Goal: Task Accomplishment & Management: Use online tool/utility

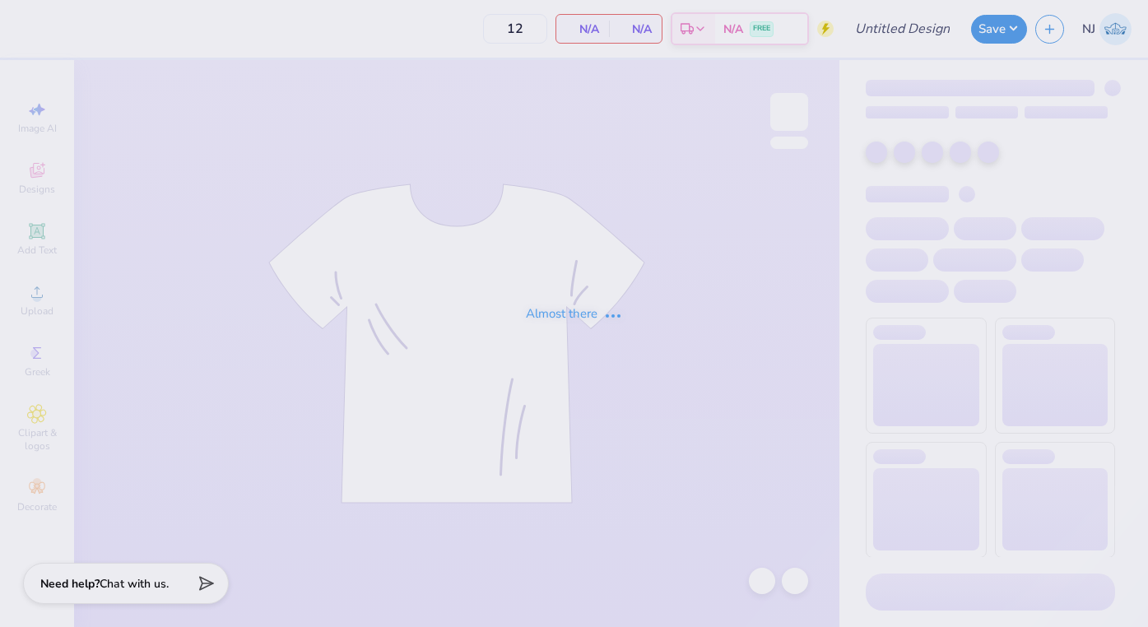
type input "PDE Fall Recruitment"
type input "70"
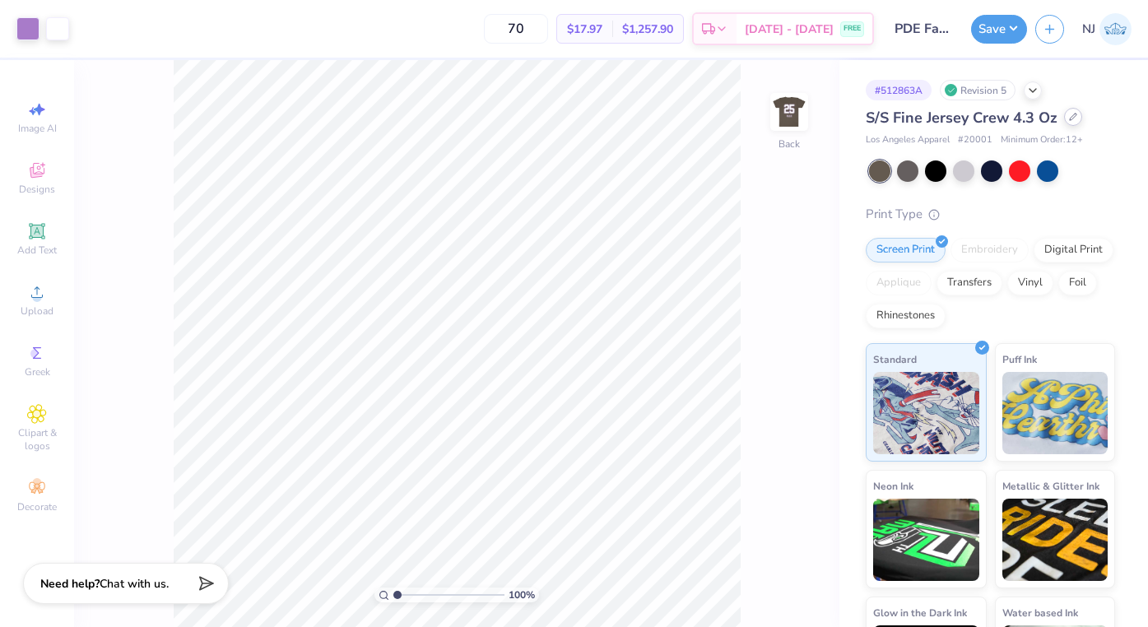
click at [1073, 118] on icon at bounding box center [1073, 117] width 8 height 8
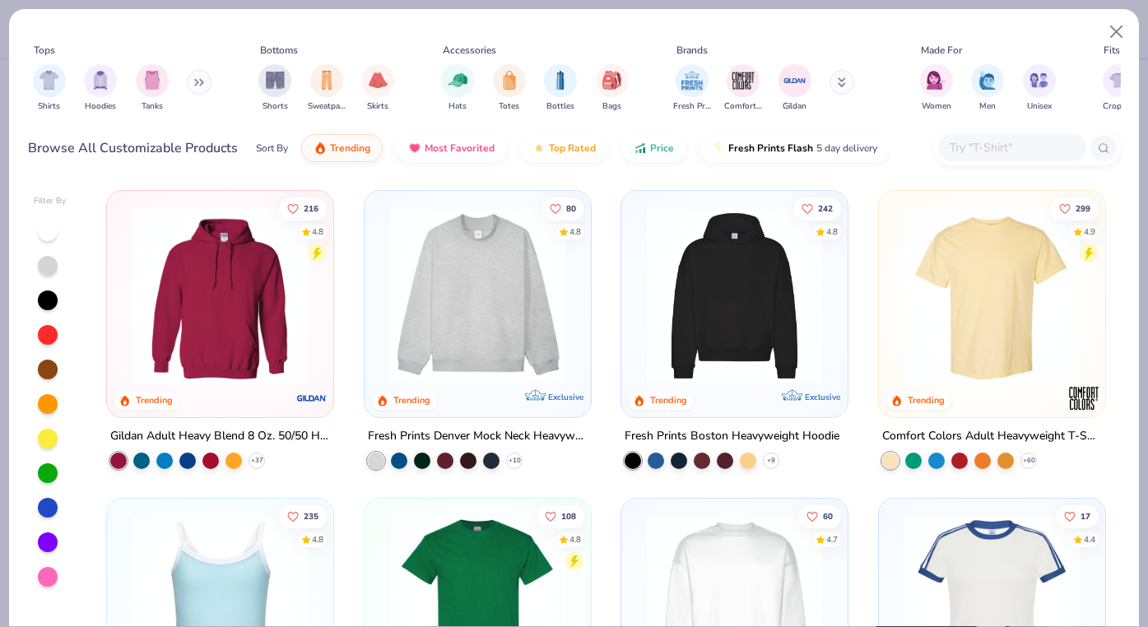
click at [991, 155] on input "text" at bounding box center [1011, 147] width 127 height 19
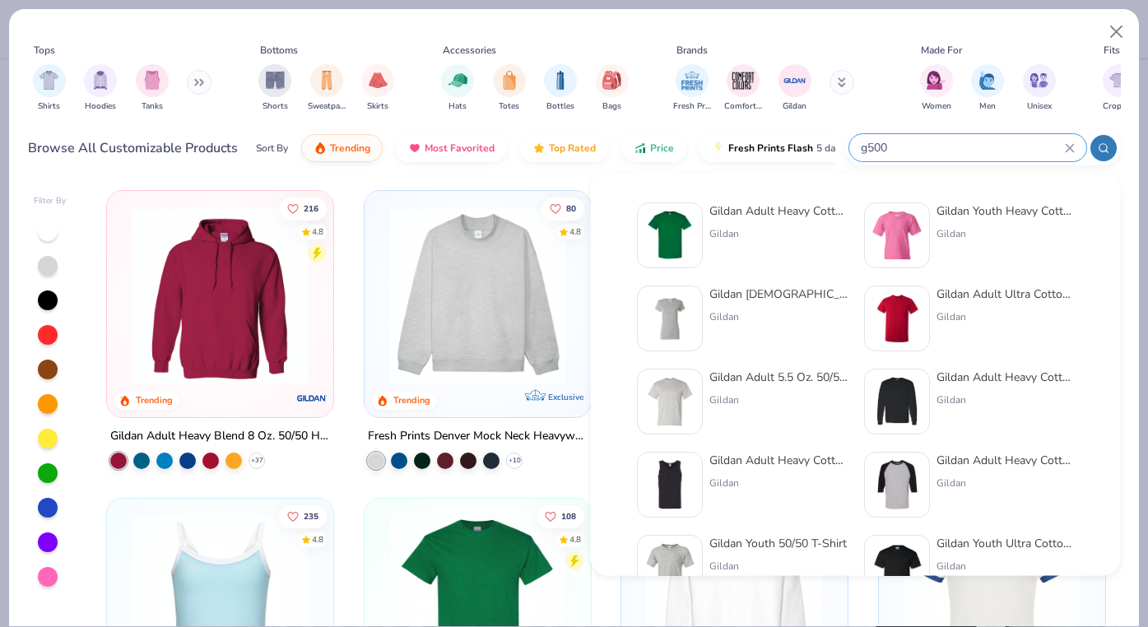
type input "g500"
click at [717, 224] on div "Gildan Adult Heavy Cotton T-Shirt Gildan" at bounding box center [778, 235] width 138 height 66
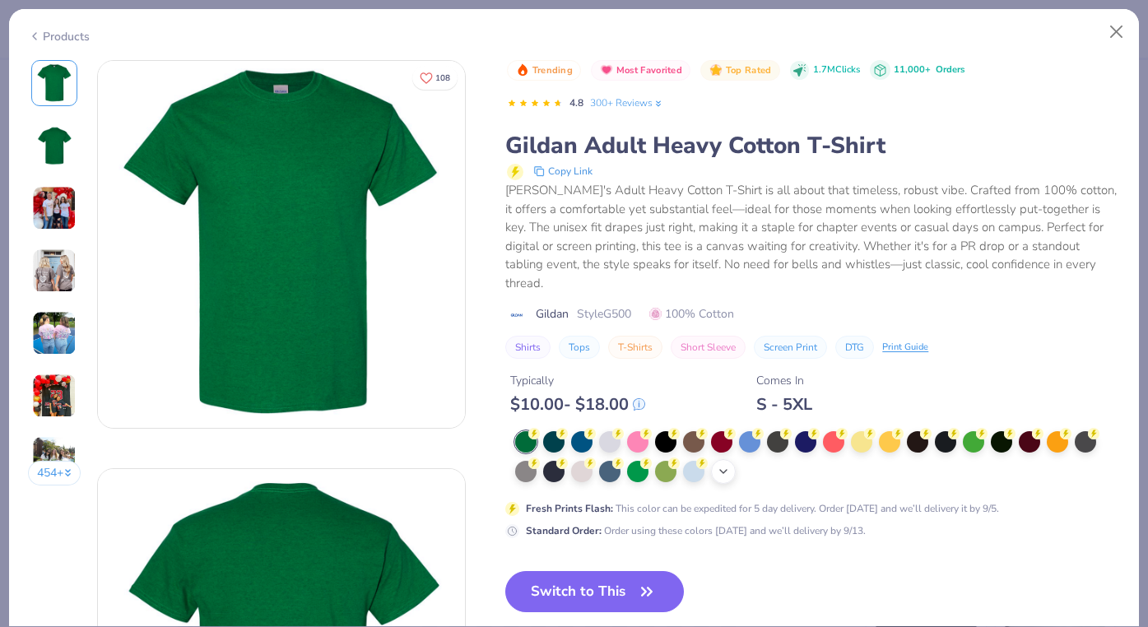
click at [720, 465] on icon at bounding box center [723, 471] width 13 height 13
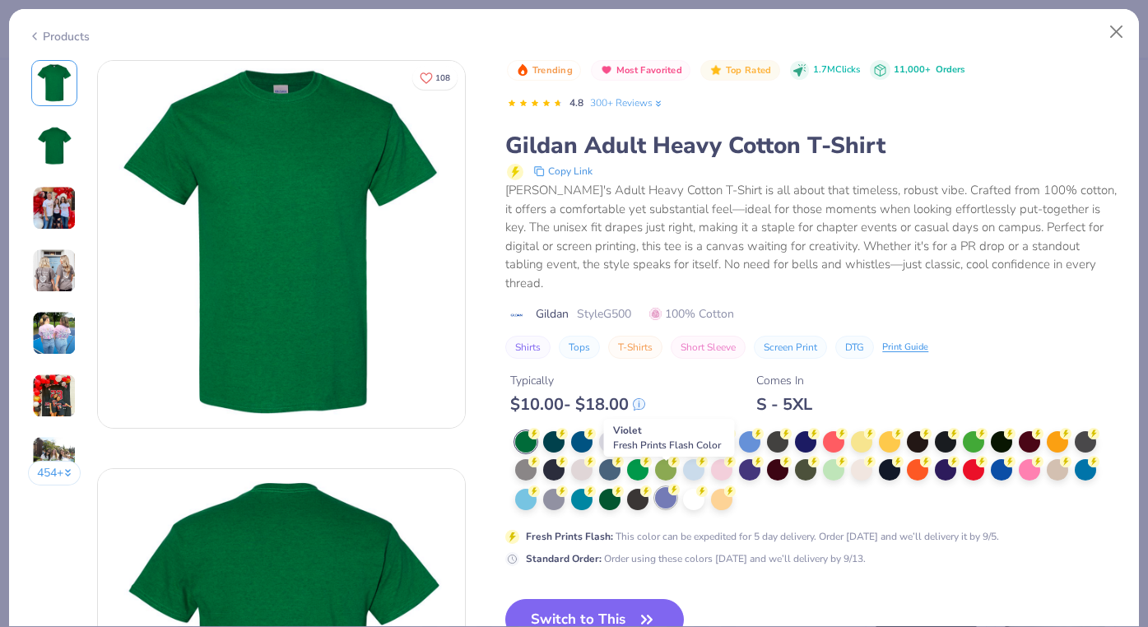
click at [663, 487] on div at bounding box center [665, 497] width 21 height 21
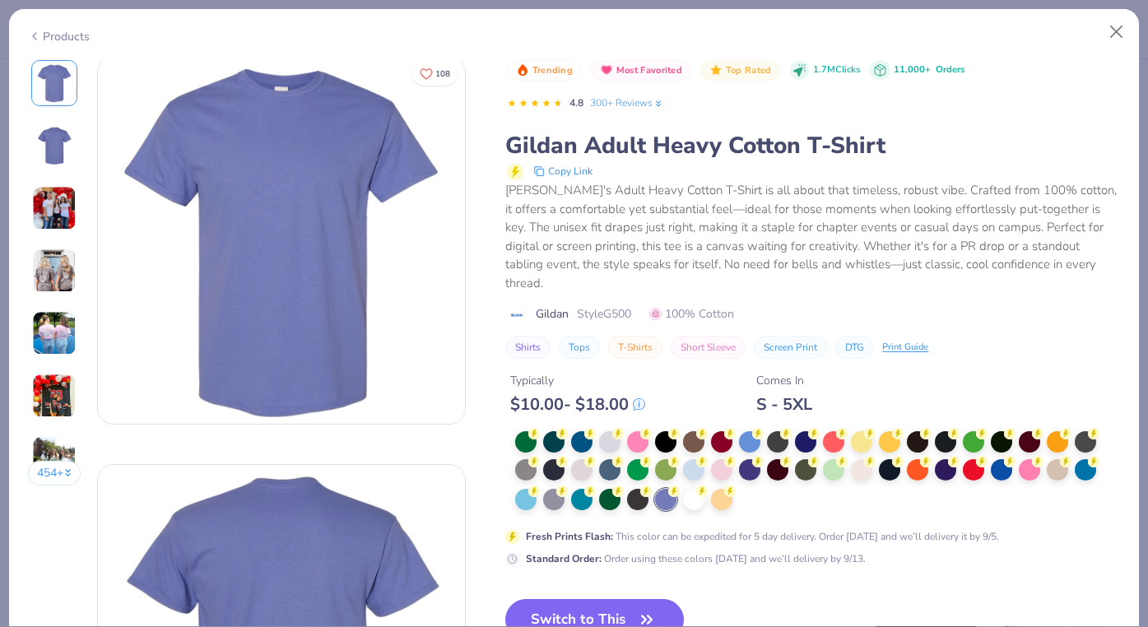
scroll to position [6, 0]
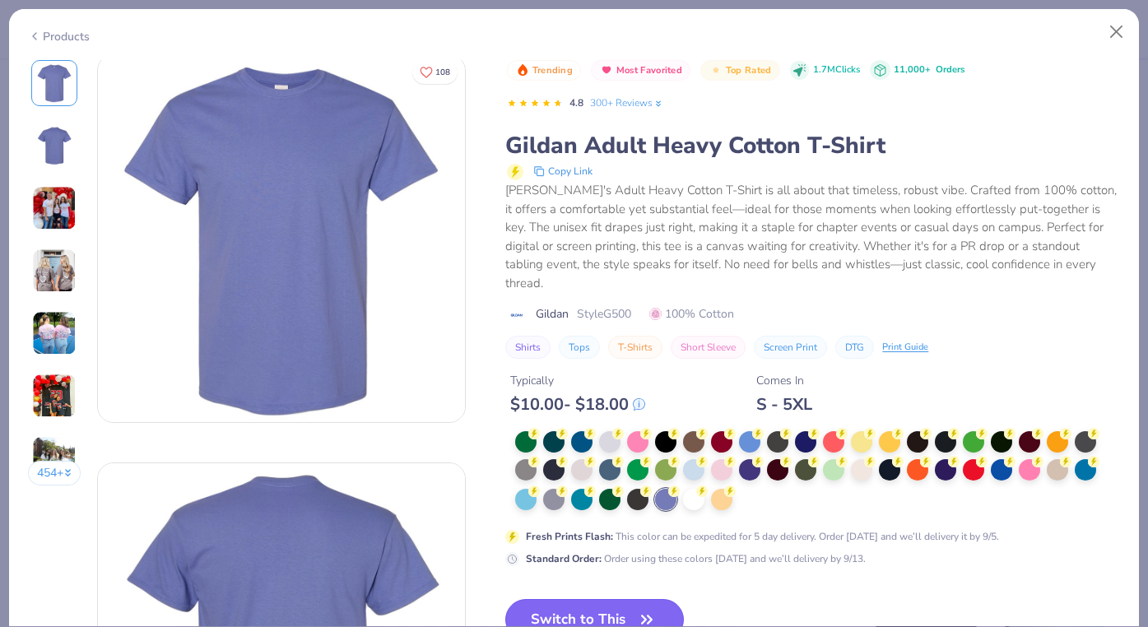
click at [593, 616] on button "Switch to This" at bounding box center [594, 619] width 179 height 41
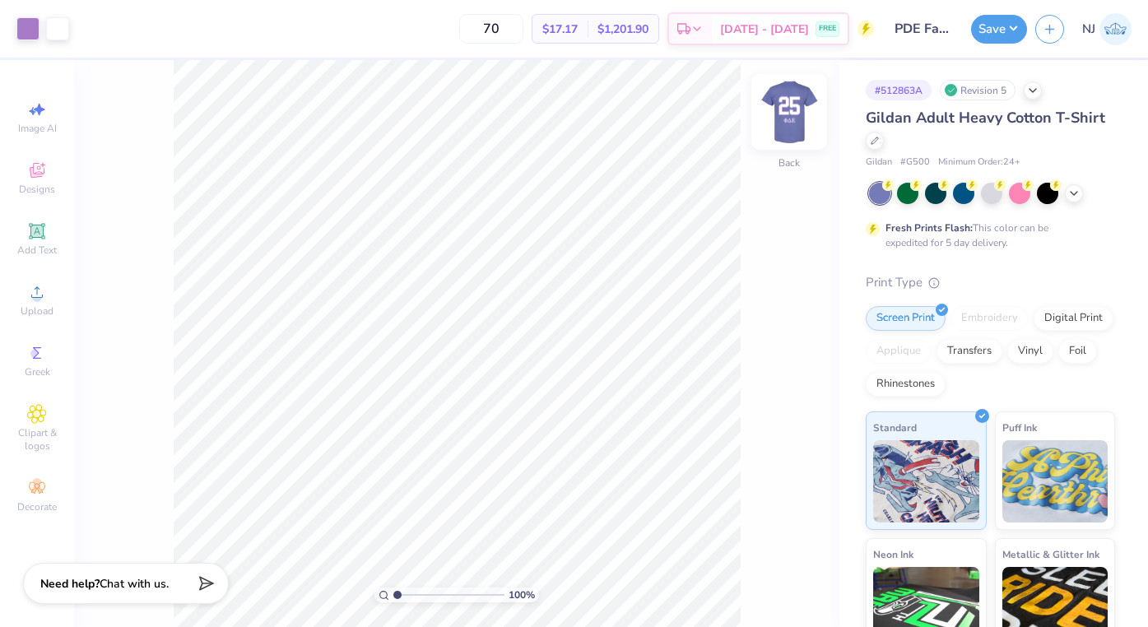
click at [775, 135] on img at bounding box center [789, 112] width 66 height 66
click at [791, 123] on img at bounding box center [789, 112] width 66 height 66
type input "3.00"
click at [1001, 40] on button "Save" at bounding box center [999, 26] width 56 height 29
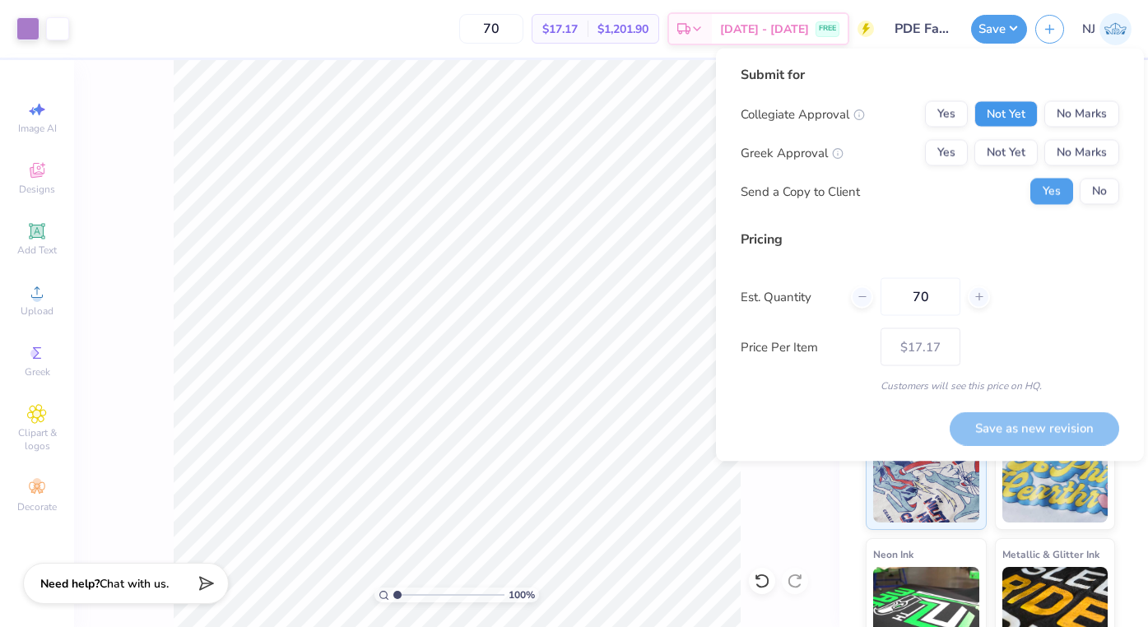
click at [1005, 113] on button "Not Yet" at bounding box center [1005, 114] width 63 height 26
click at [1002, 130] on div "Collegiate Approval Yes Not Yet No Marks Greek Approval Yes Not Yet No Marks Se…" at bounding box center [930, 153] width 378 height 104
click at [1000, 142] on button "Not Yet" at bounding box center [1005, 153] width 63 height 26
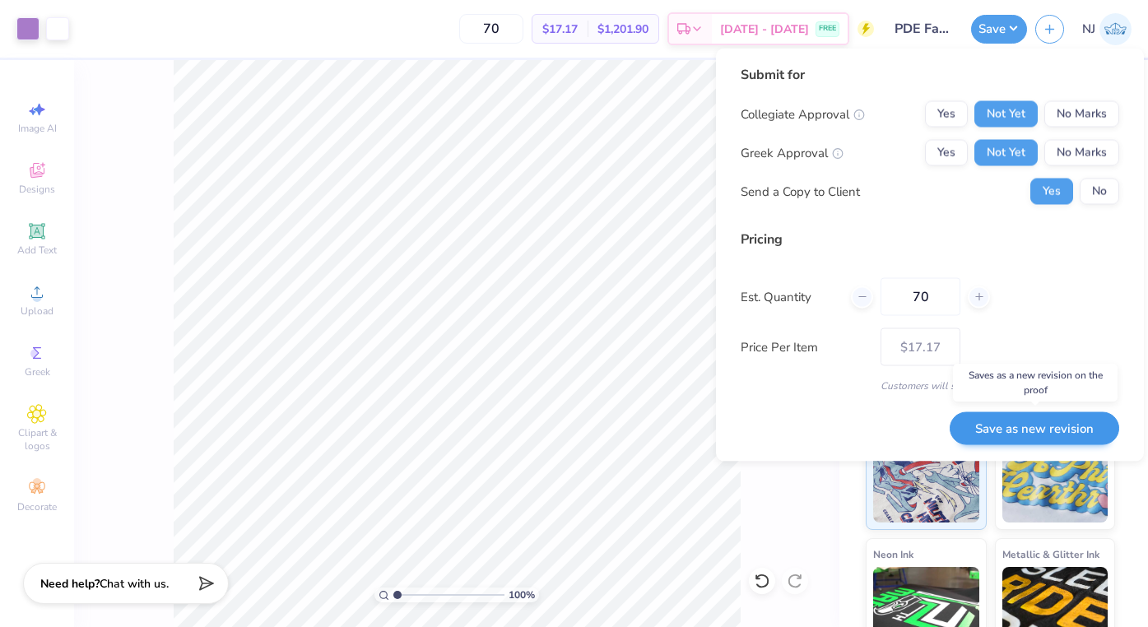
click at [1026, 434] on button "Save as new revision" at bounding box center [1033, 428] width 169 height 34
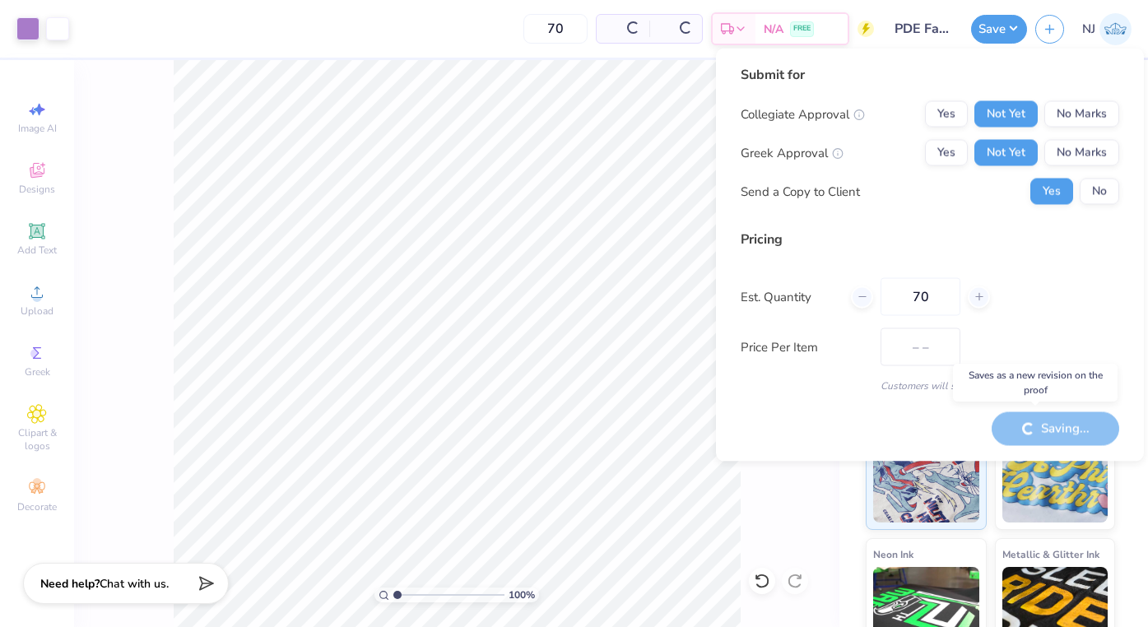
type input "$17.17"
